Goal: Task Accomplishment & Management: Manage account settings

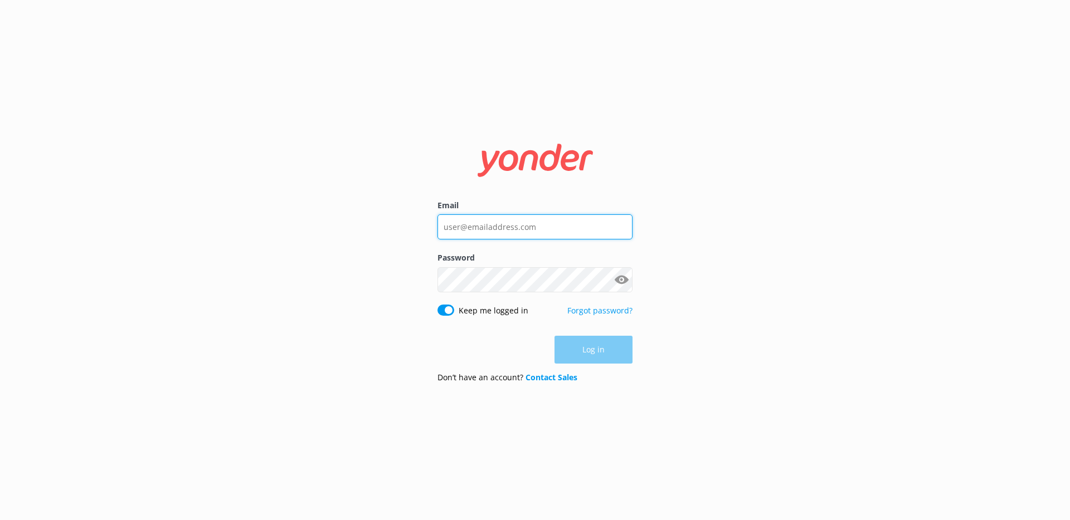
type input "karu@yonderhq.com"
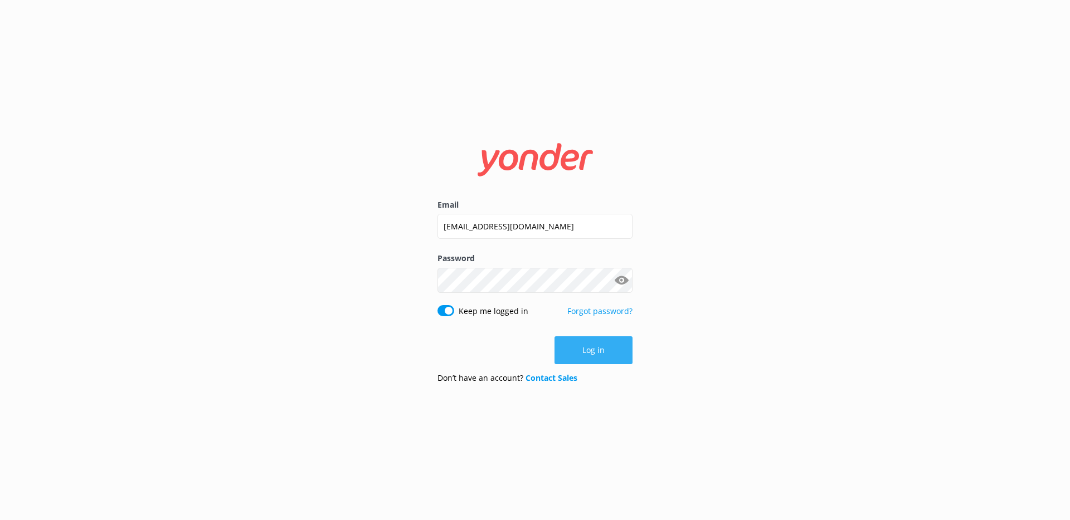
click at [601, 350] on button "Log in" at bounding box center [593, 350] width 78 height 28
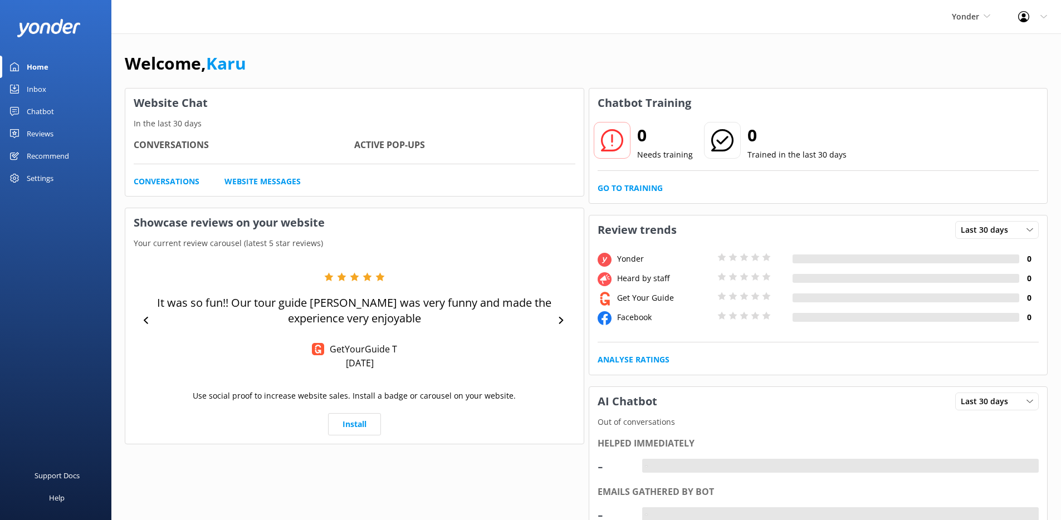
click at [51, 107] on div "Chatbot" at bounding box center [40, 111] width 27 height 22
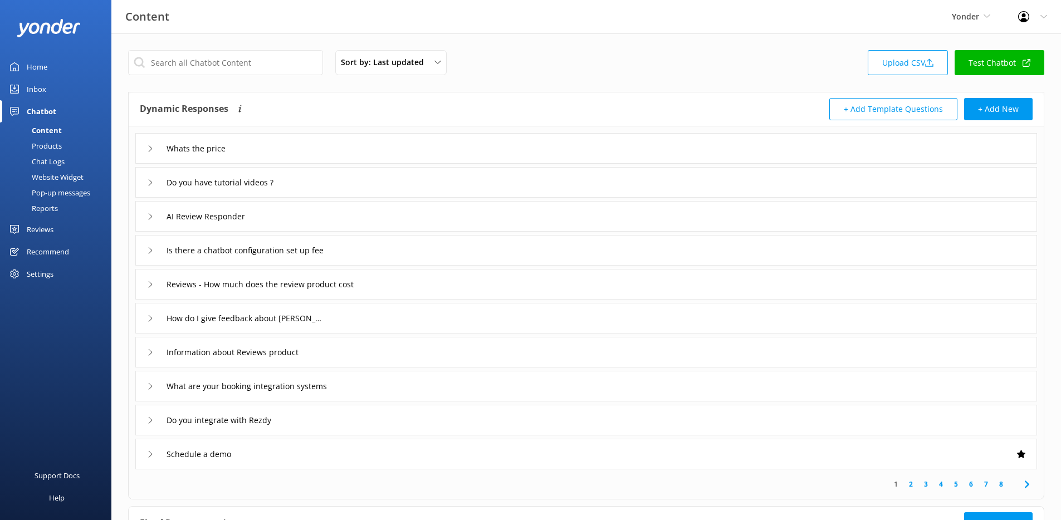
click at [348, 148] on div "Whats the price" at bounding box center [586, 148] width 902 height 31
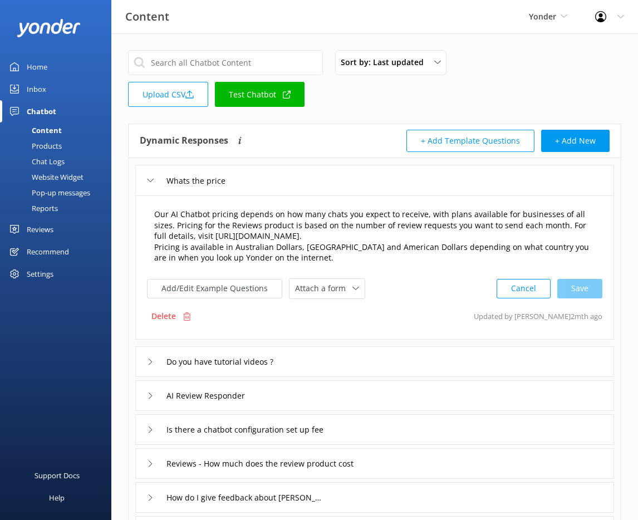
click at [306, 239] on textarea "Our AI Chatbot pricing depends on how many chats you expect to receive, with pl…" at bounding box center [374, 237] width 453 height 68
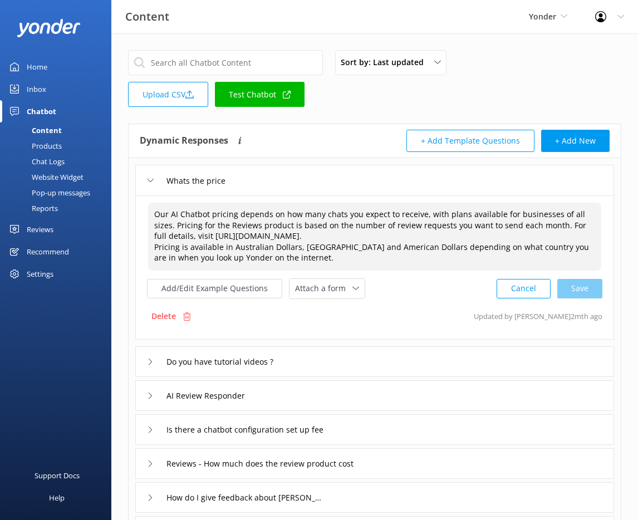
click at [365, 246] on textarea "Our AI Chatbot pricing depends on how many chats you expect to receive, with pl…" at bounding box center [374, 237] width 453 height 68
click at [370, 292] on div "Add/Edit Example Questions Attach a form Leave contact details Check availabili…" at bounding box center [375, 289] width 456 height 21
click at [328, 259] on textarea "Our AI Chatbot pricing depends on how many chats you expect to receive, with pl…" at bounding box center [374, 237] width 453 height 68
click at [389, 290] on div "Add/Edit Example Questions Attach a form Leave contact details Check availabili…" at bounding box center [375, 289] width 456 height 21
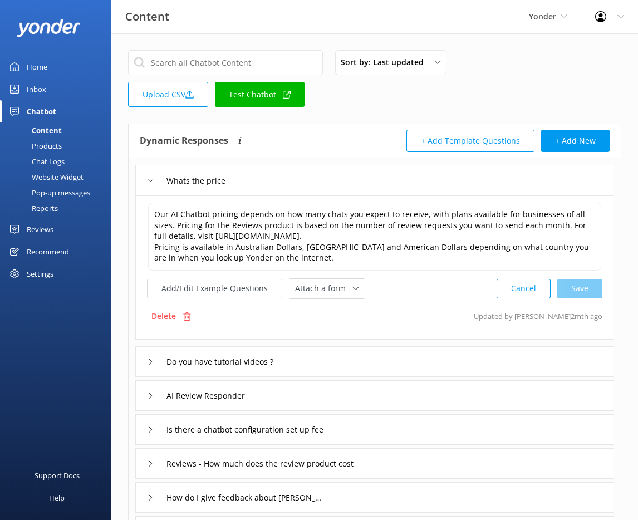
click at [211, 321] on div "Delete Updated by Letitia 2mth ago" at bounding box center [375, 316] width 456 height 21
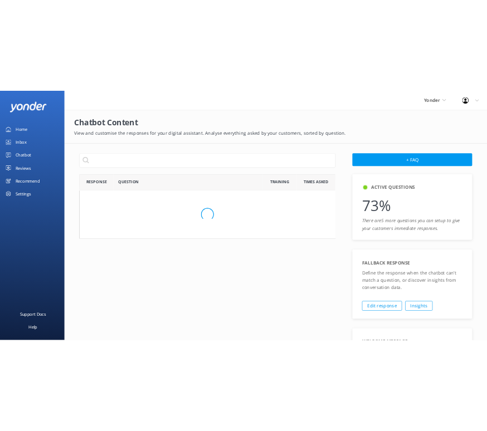
scroll to position [611, 443]
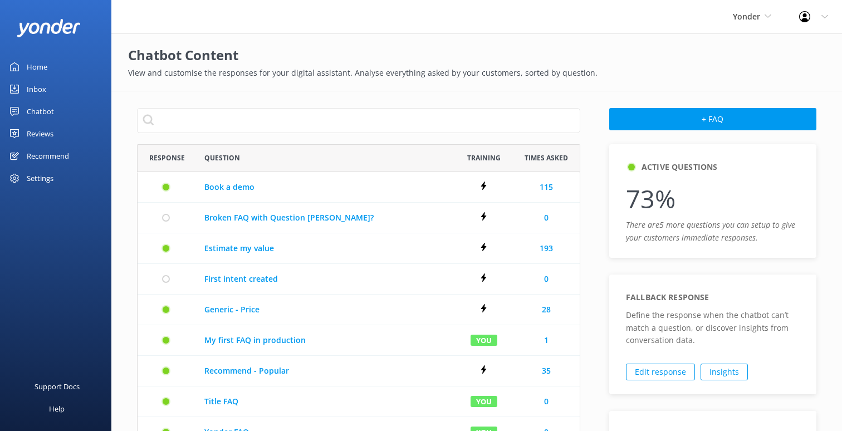
click at [60, 107] on link "Chatbot" at bounding box center [55, 111] width 111 height 22
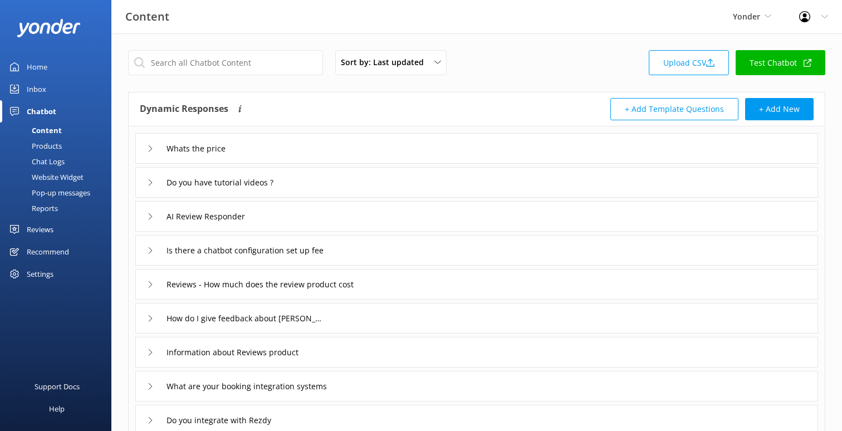
click at [340, 153] on div "Whats the price" at bounding box center [476, 148] width 683 height 31
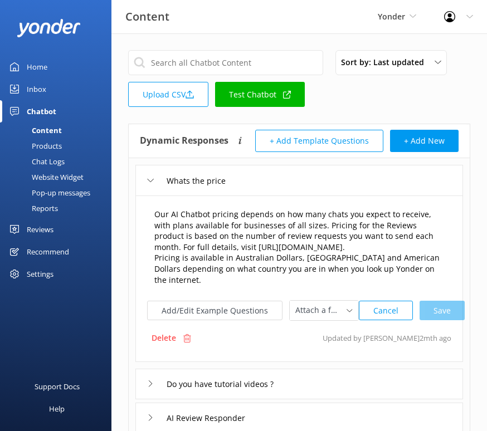
click at [278, 222] on textarea "Our AI Chatbot pricing depends on how many chats you expect to receive, with pl…" at bounding box center [299, 248] width 302 height 90
